Goal: Contribute content: Contribute content

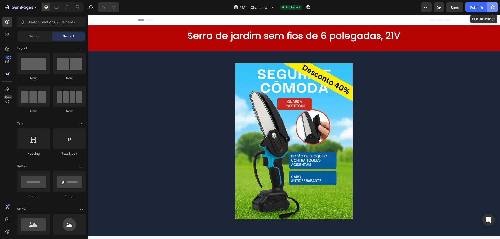
click at [492, 6] on icon "button" at bounding box center [492, 7] width 5 height 5
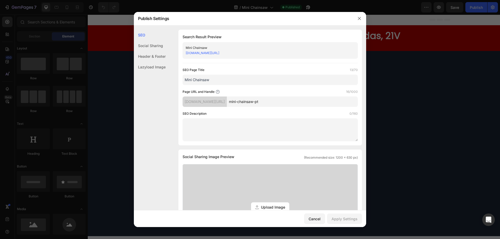
click at [426, 52] on div at bounding box center [250, 119] width 500 height 239
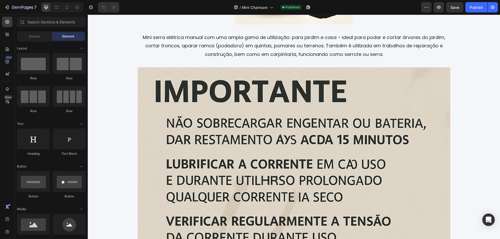
scroll to position [937, 0]
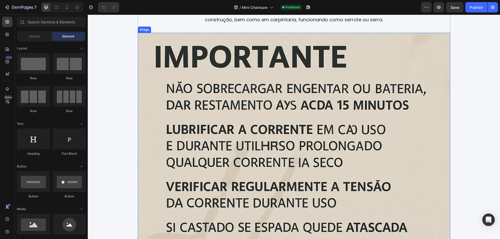
click at [329, 125] on img at bounding box center [294, 189] width 312 height 312
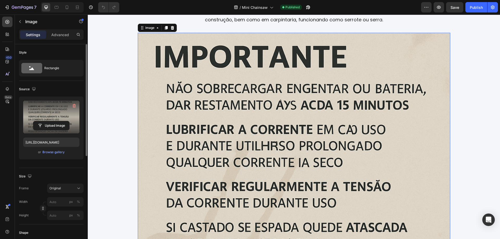
click at [40, 114] on label at bounding box center [51, 117] width 56 height 33
click at [40, 121] on input "file" at bounding box center [51, 125] width 36 height 9
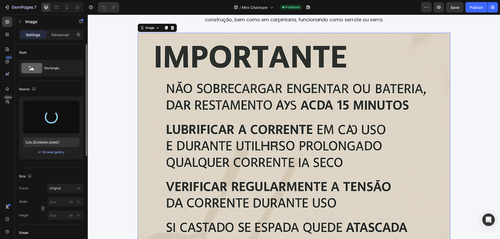
type input "https://cdn.shopify.com/s/files/1/0703/3851/1023/files/gempages_571322371441427…"
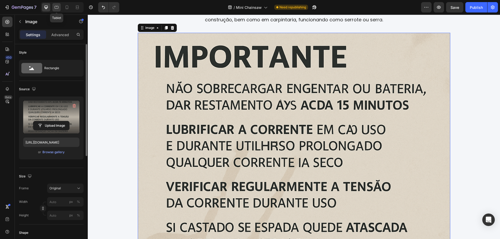
click at [55, 8] on icon at bounding box center [56, 7] width 5 height 5
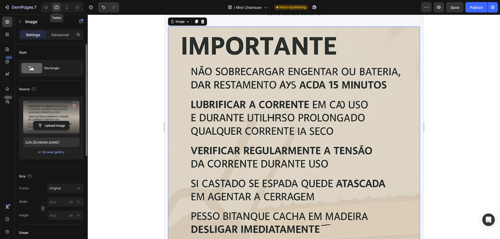
scroll to position [954, 0]
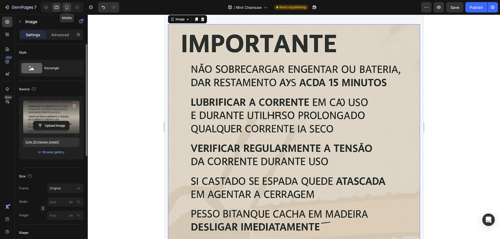
click at [64, 9] on div at bounding box center [67, 7] width 8 height 8
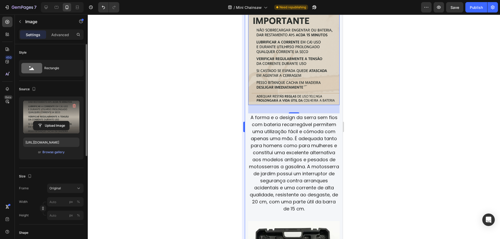
scroll to position [890, 0]
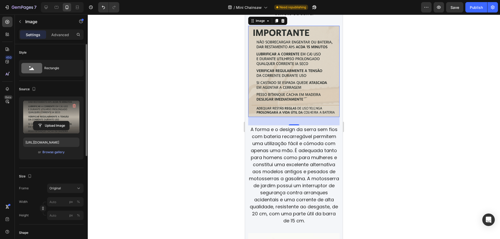
click at [426, 83] on div at bounding box center [294, 127] width 412 height 225
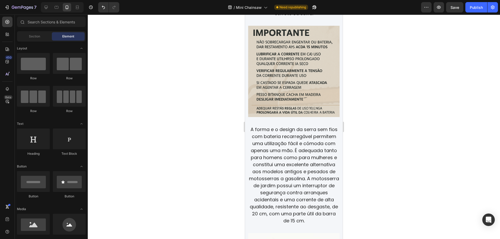
click at [311, 57] on img at bounding box center [293, 71] width 91 height 91
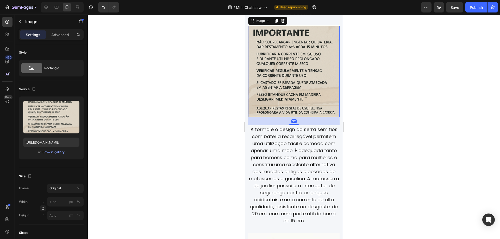
drag, startPoint x: 477, startPoint y: 11, endPoint x: 478, endPoint y: 31, distance: 20.4
click at [477, 11] on button "Publish" at bounding box center [476, 7] width 22 height 10
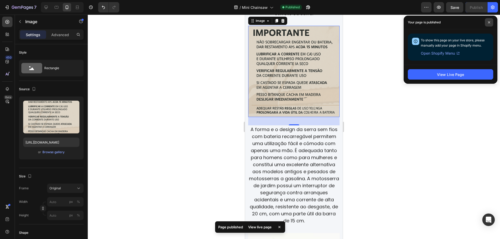
click at [488, 21] on span at bounding box center [489, 22] width 8 height 8
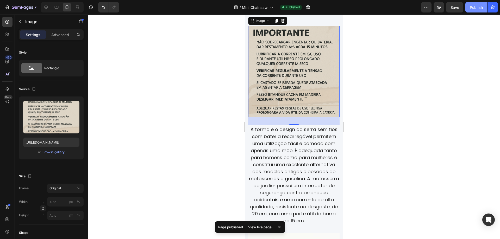
click at [473, 5] on div "Publish" at bounding box center [476, 7] width 13 height 5
